Goal: Task Accomplishment & Management: Manage account settings

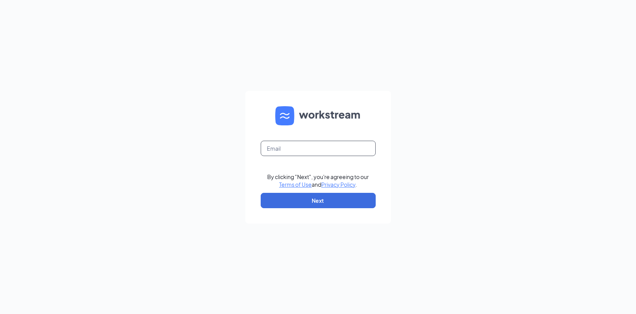
click at [284, 147] on input "text" at bounding box center [318, 148] width 115 height 15
type input "dmeek@airecomhvac.com"
click at [292, 199] on button "Next" at bounding box center [318, 200] width 115 height 15
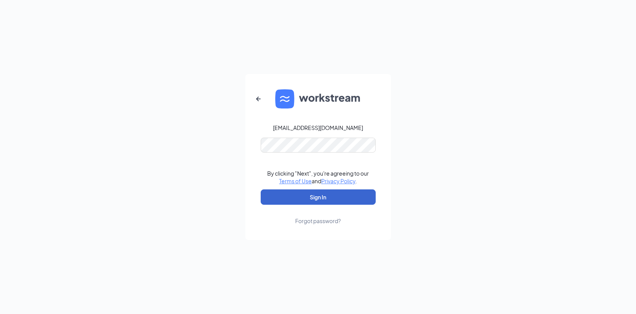
click at [290, 196] on button "Sign In" at bounding box center [318, 197] width 115 height 15
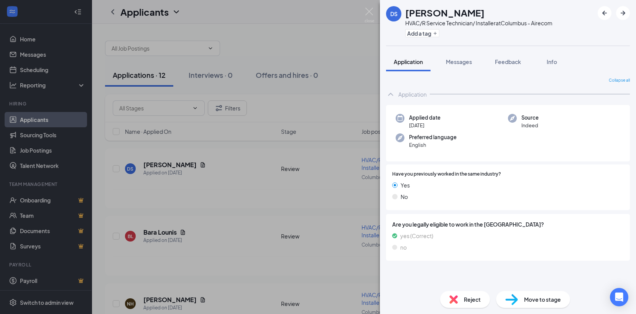
click at [189, 162] on div "DS [PERSON_NAME] HVAC/R Service Technician/ Installer at [GEOGRAPHIC_DATA] Add …" at bounding box center [318, 157] width 636 height 314
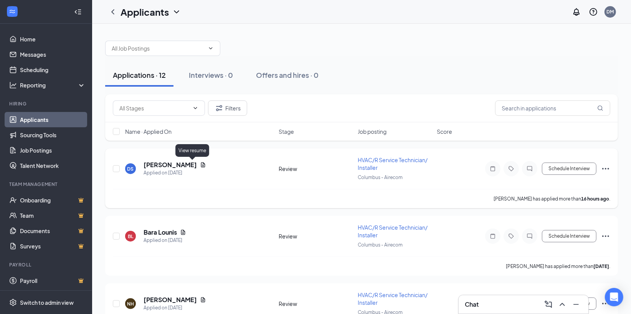
click at [200, 164] on icon "Document" at bounding box center [203, 165] width 6 height 6
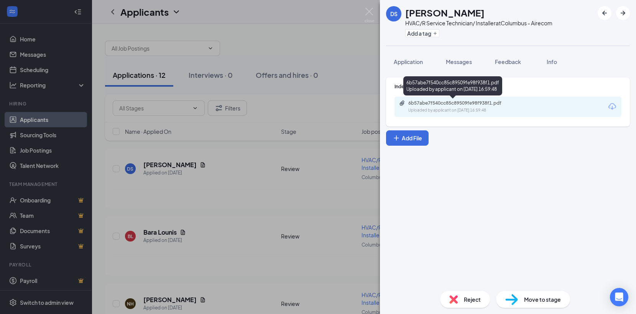
click at [449, 101] on div "6b57abe7f540cc85c89509fe98f938f1.pdf" at bounding box center [462, 103] width 107 height 6
click at [211, 229] on div "DS [PERSON_NAME] HVAC/R Service Technician/ Installer at [GEOGRAPHIC_DATA] - Ai…" at bounding box center [318, 157] width 636 height 314
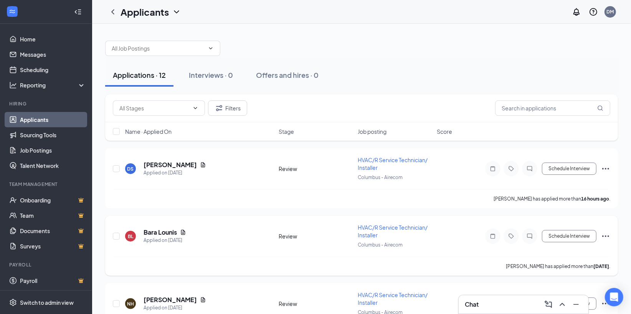
click at [213, 230] on div "[PERSON_NAME] [PERSON_NAME] Applied on [DATE]" at bounding box center [199, 236] width 149 height 16
click at [183, 229] on icon "Document" at bounding box center [183, 232] width 6 height 6
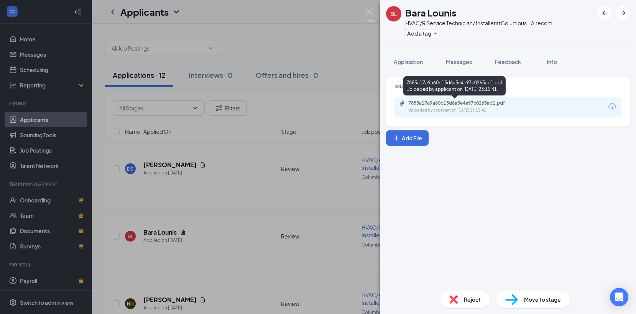
click at [440, 107] on div "Uploaded by applicant on [DATE] 23:15:41" at bounding box center [466, 110] width 115 height 6
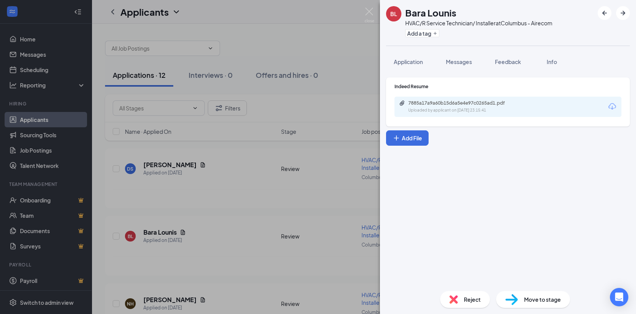
click at [467, 295] on span "Reject" at bounding box center [472, 299] width 17 height 8
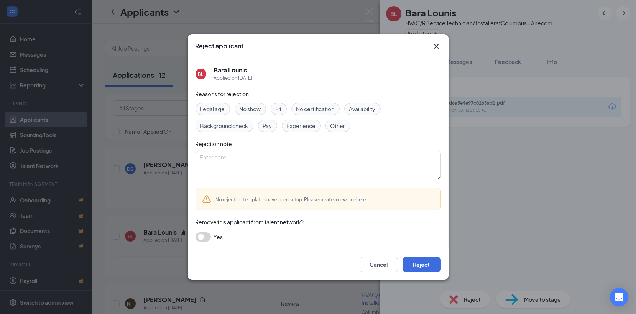
click at [302, 123] on span "Experience" at bounding box center [301, 126] width 29 height 8
click at [415, 264] on button "Reject" at bounding box center [422, 264] width 38 height 15
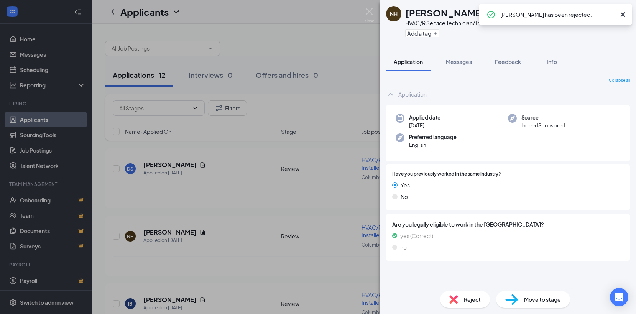
click at [189, 228] on div "NH [PERSON_NAME] HVAC/R Service Technician/ Installer at [GEOGRAPHIC_DATA] Add …" at bounding box center [318, 157] width 636 height 314
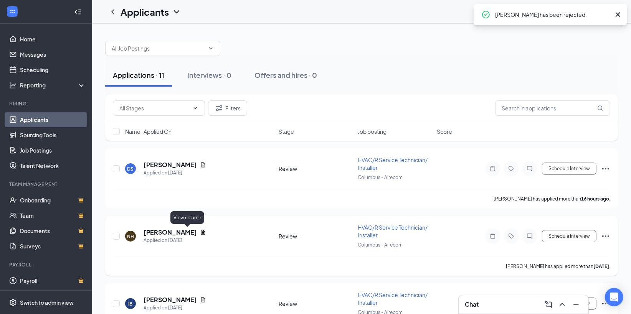
click at [200, 229] on icon "Document" at bounding box center [203, 232] width 6 height 6
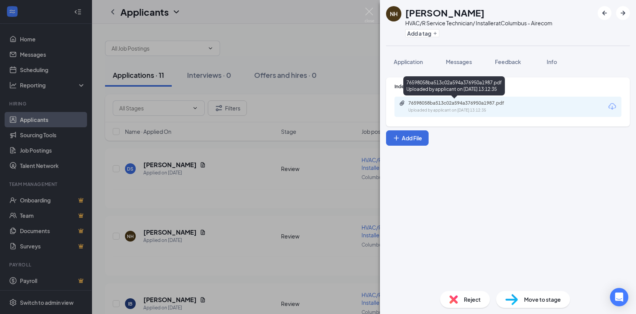
click at [471, 106] on div "76598058ba513c02a594a376950a1987.pdf" at bounding box center [462, 103] width 107 height 6
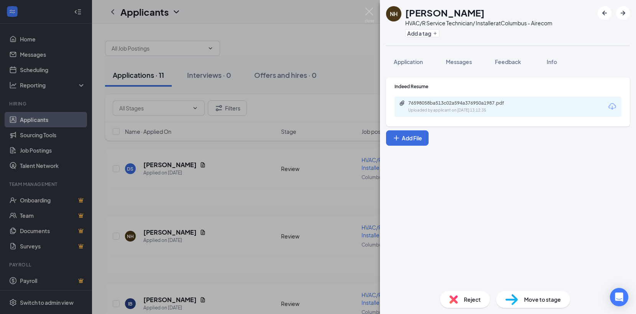
click at [187, 296] on div "NH [PERSON_NAME] HVAC/R Service Technician/ Installer at [GEOGRAPHIC_DATA] Add …" at bounding box center [318, 157] width 636 height 314
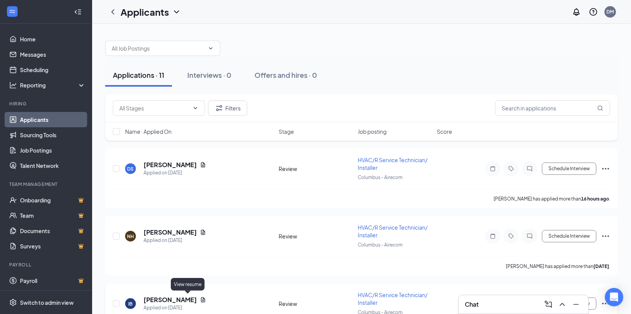
click at [200, 297] on icon "Document" at bounding box center [203, 300] width 6 height 6
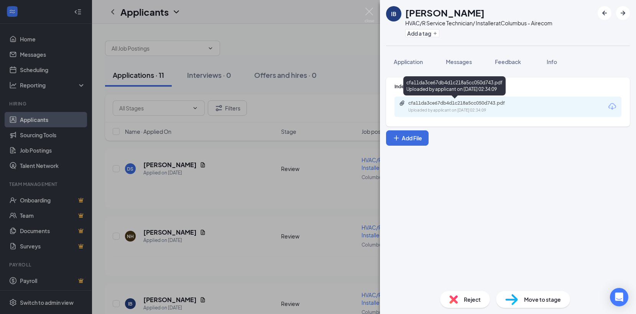
click at [493, 107] on div "Uploaded by applicant on [DATE] 02:34:09" at bounding box center [466, 110] width 115 height 6
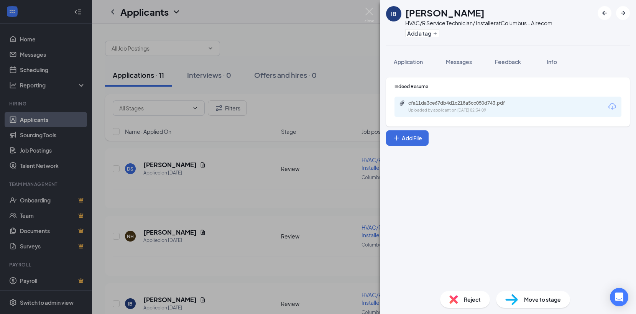
click at [470, 296] on span "Reject" at bounding box center [472, 299] width 17 height 8
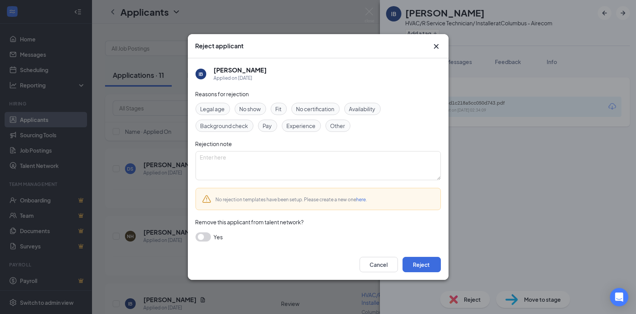
click at [312, 125] on span "Experience" at bounding box center [301, 126] width 29 height 8
click at [427, 263] on button "Reject" at bounding box center [422, 264] width 38 height 15
